Goal: Task Accomplishment & Management: Manage account settings

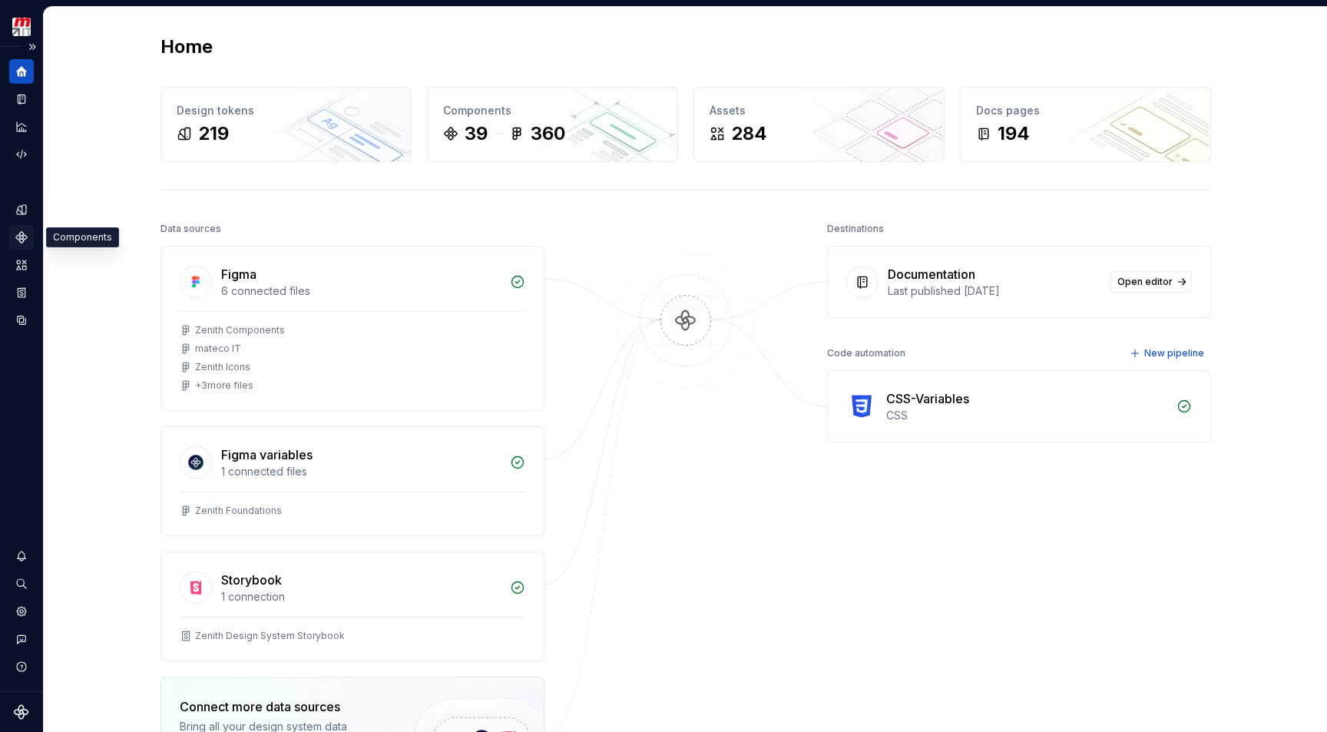
click at [20, 235] on icon "Components" at bounding box center [21, 237] width 11 height 11
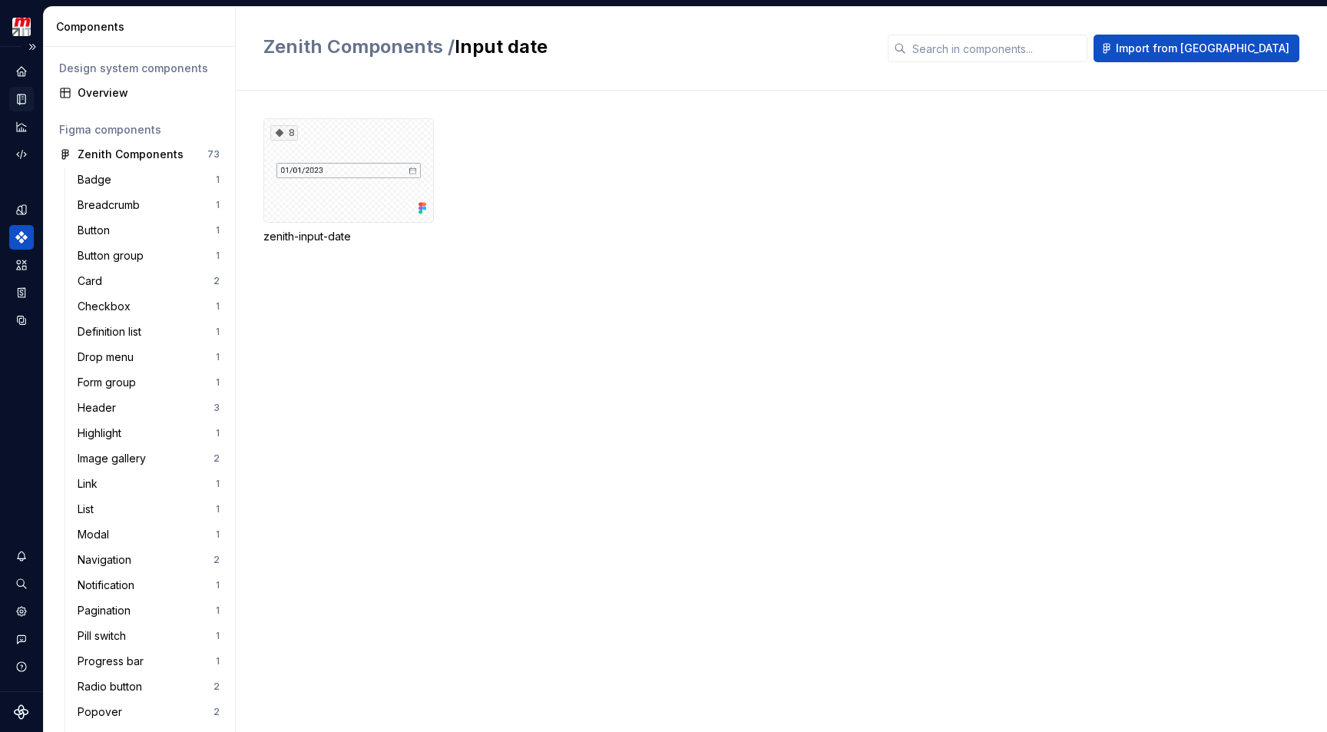
click at [22, 104] on icon "Documentation" at bounding box center [22, 99] width 14 height 14
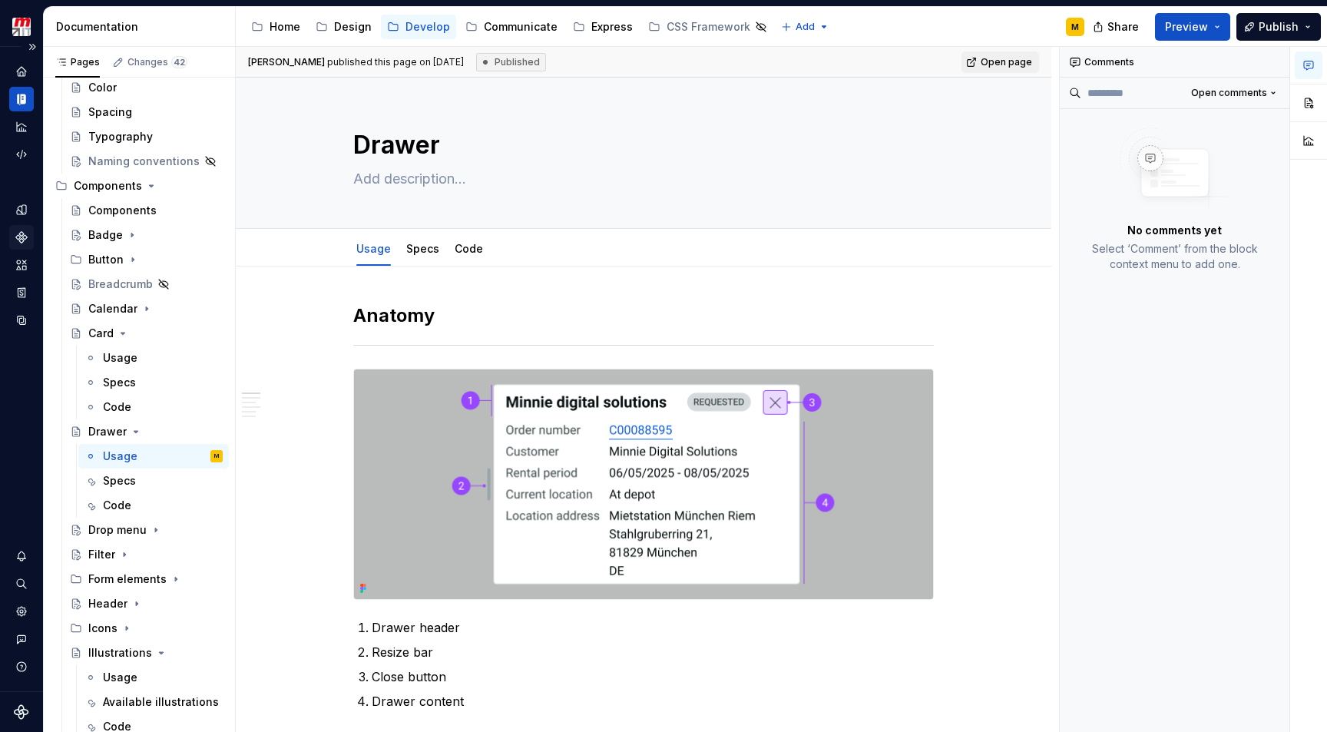
drag, startPoint x: 418, startPoint y: 63, endPoint x: 488, endPoint y: 61, distance: 70.7
click at [464, 60] on span "[PERSON_NAME] published this page on [DATE]" at bounding box center [356, 62] width 216 height 12
click at [187, 425] on button "Page tree" at bounding box center [191, 432] width 22 height 22
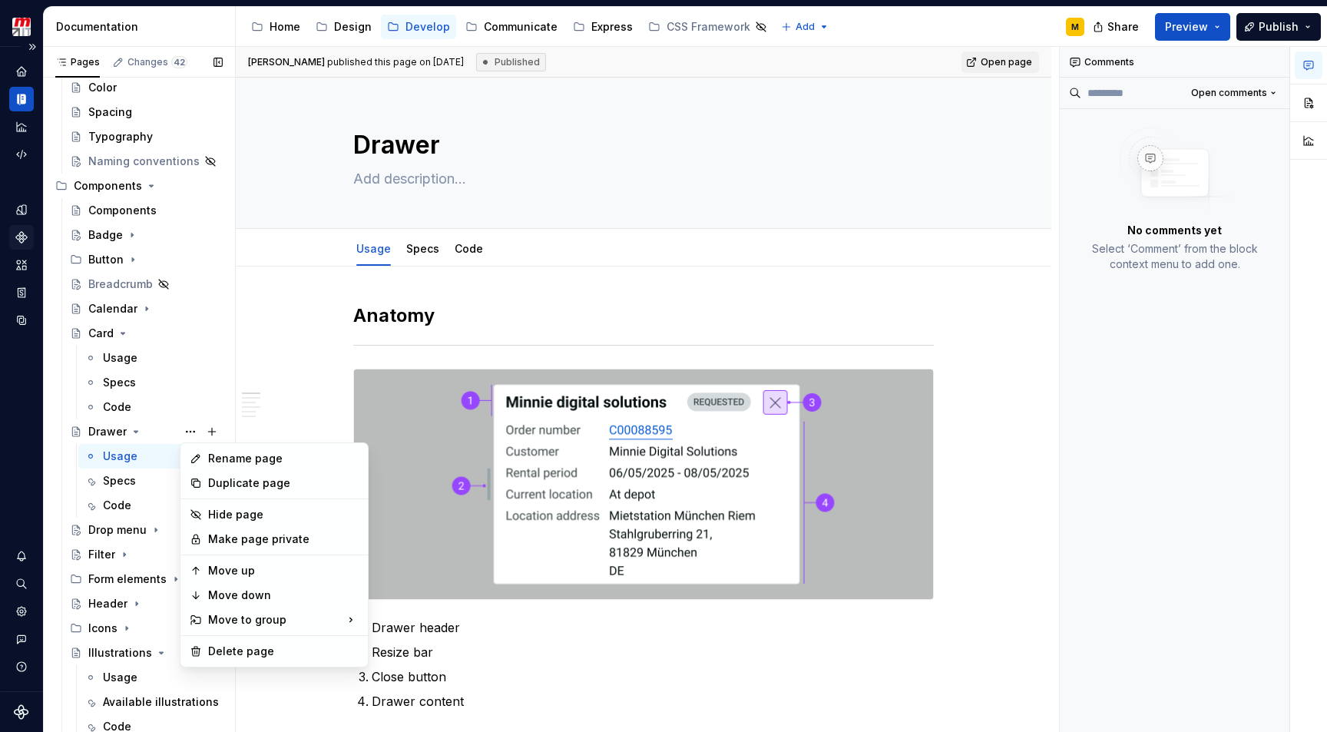
type textarea "*"
click at [217, 460] on div "Rename page" at bounding box center [283, 458] width 151 height 15
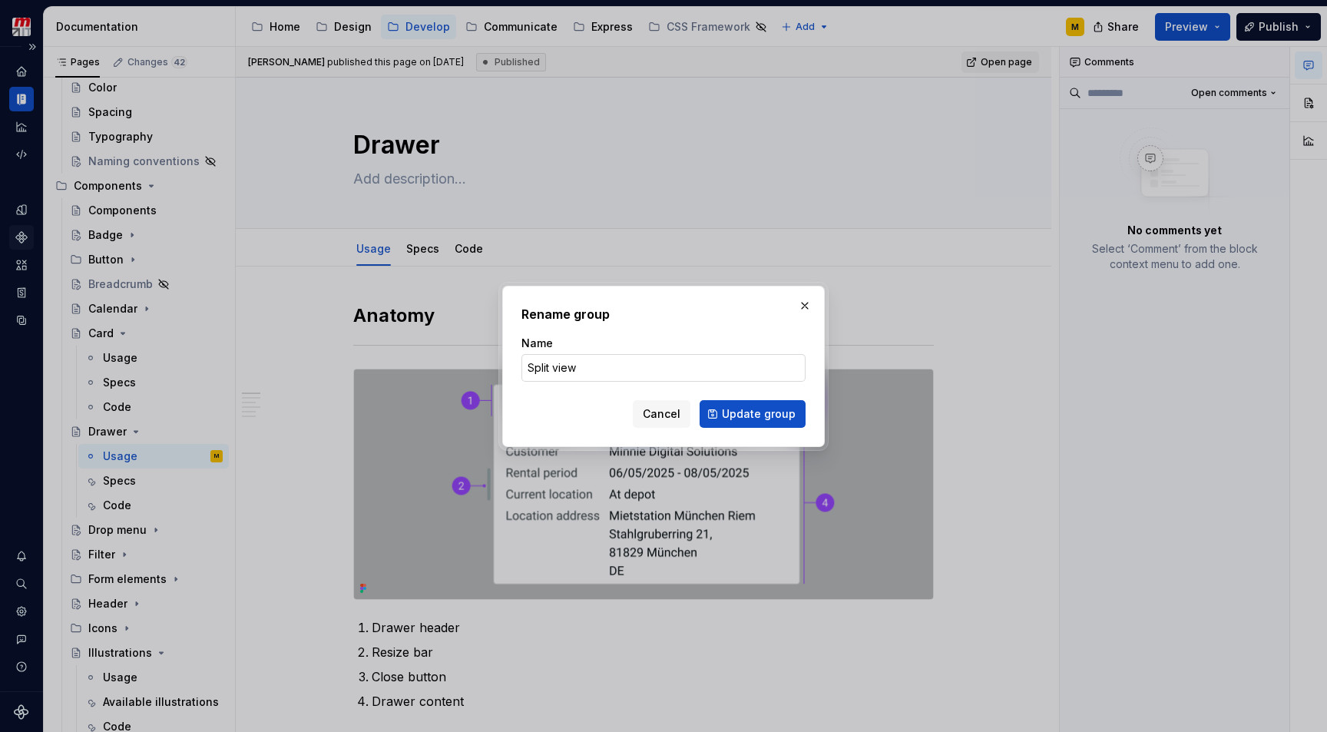
type input "Split View"
drag, startPoint x: 581, startPoint y: 372, endPoint x: 747, endPoint y: 418, distance: 172.0
click at [747, 418] on span "Update group" at bounding box center [759, 413] width 74 height 15
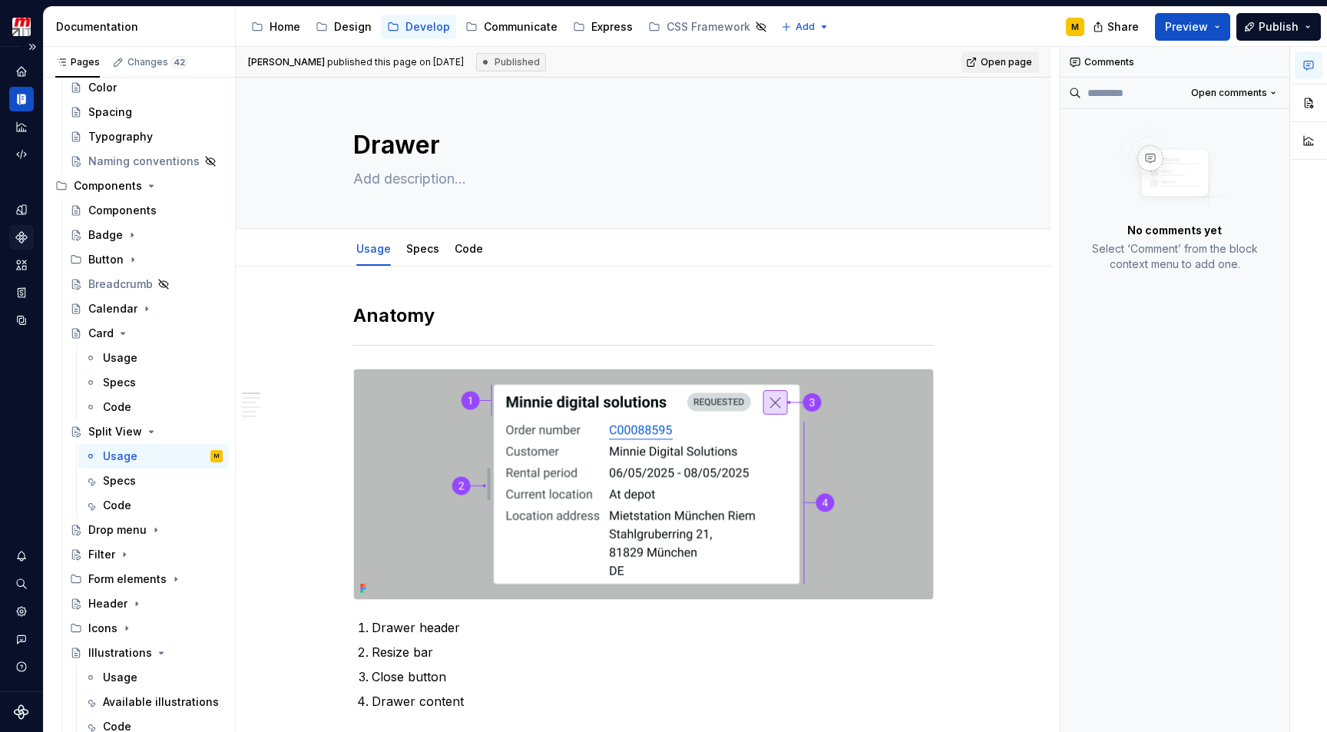
type textarea "*"
type textarea "Split View"
click at [196, 435] on button "Page tree" at bounding box center [191, 432] width 22 height 22
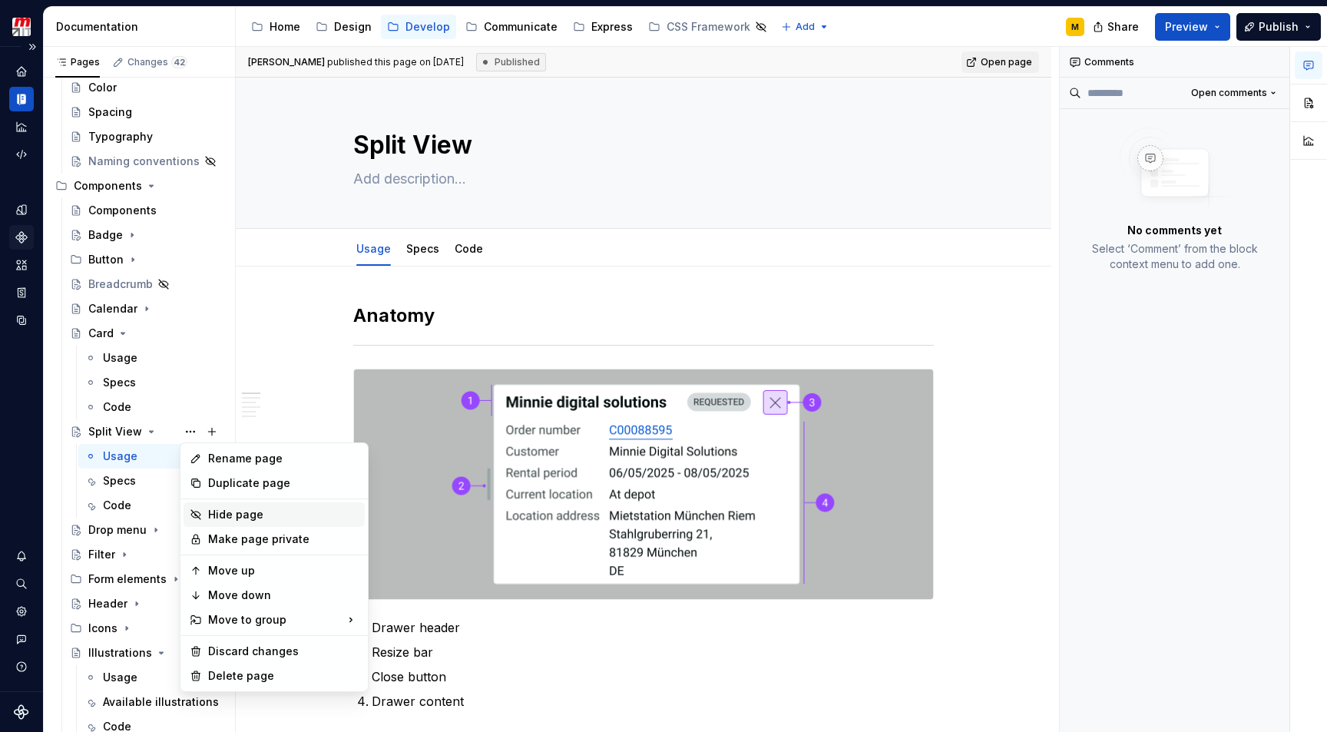
click at [208, 519] on div "Hide page" at bounding box center [274, 514] width 181 height 25
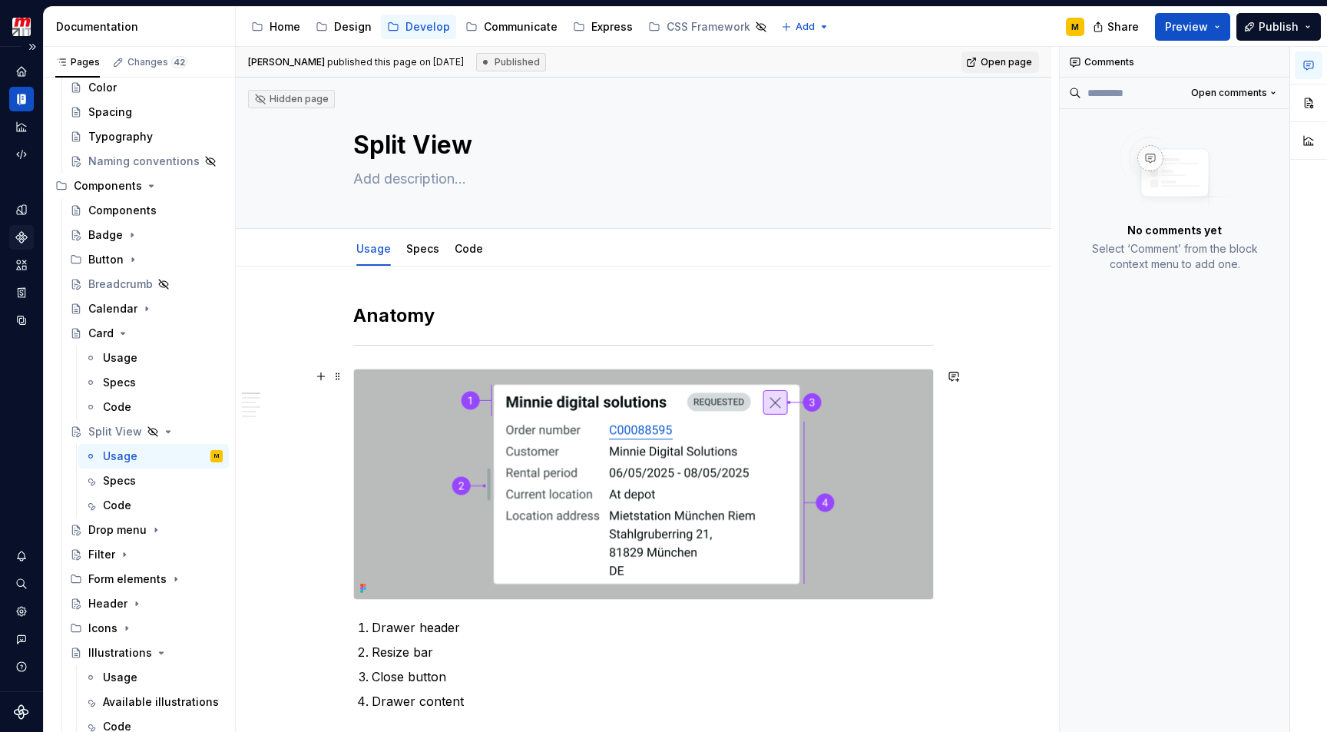
type textarea "*"
